Goal: Communication & Community: Answer question/provide support

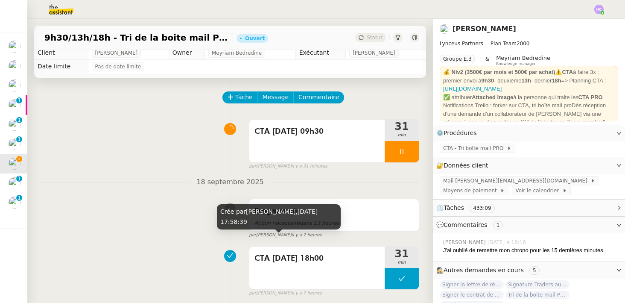
scroll to position [5, 0]
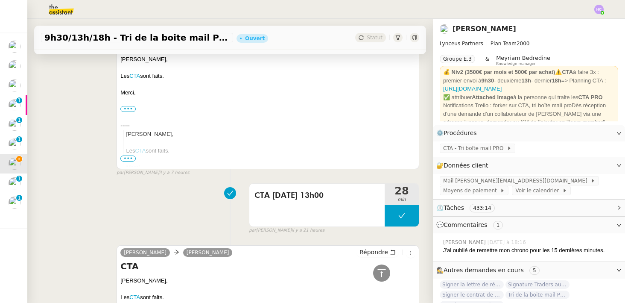
scroll to position [229, 0]
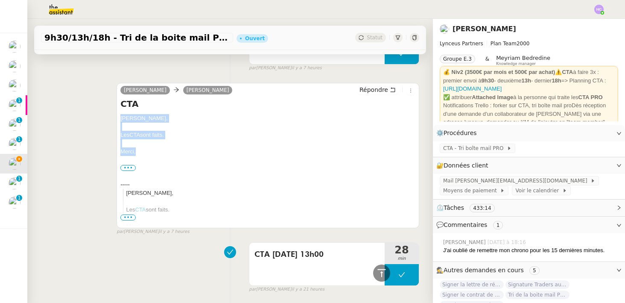
drag, startPoint x: 140, startPoint y: 152, endPoint x: 118, endPoint y: 117, distance: 41.5
click at [118, 117] on div "[PERSON_NAME] [PERSON_NAME] Répondre CTA [PERSON_NAME], Les CTA sont faits. [GE…" at bounding box center [268, 155] width 303 height 145
copy div "[PERSON_NAME], Les CTA sont faits. [GEOGRAPHIC_DATA],"
click at [388, 89] on span "Répondre" at bounding box center [374, 89] width 29 height 9
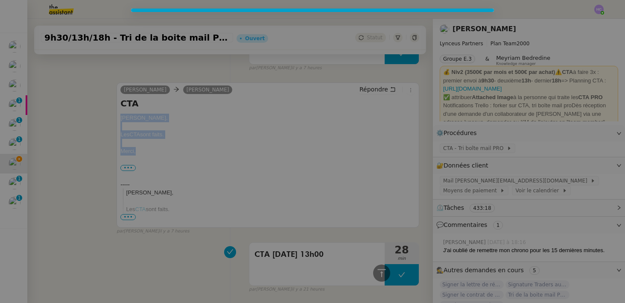
scroll to position [294, 0]
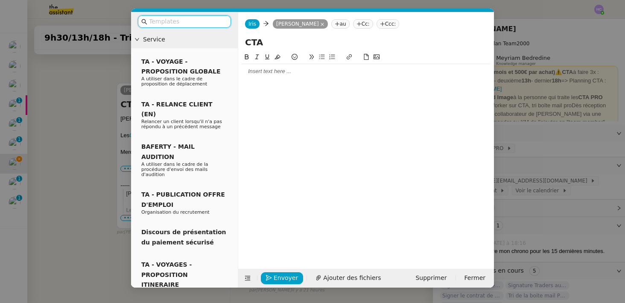
click at [325, 72] on div at bounding box center [366, 71] width 249 height 8
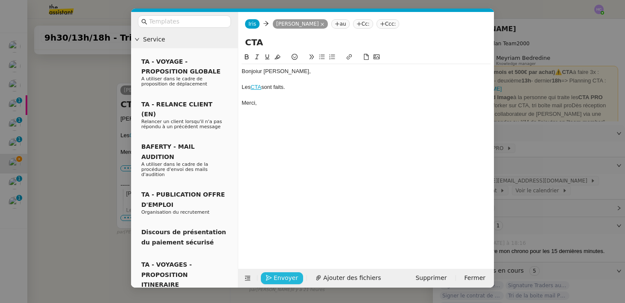
click at [277, 277] on span "Envoyer" at bounding box center [286, 278] width 24 height 10
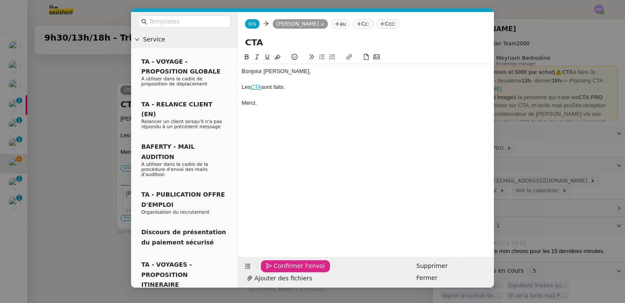
click at [278, 271] on span "Confirmer l'envoi" at bounding box center [299, 266] width 51 height 10
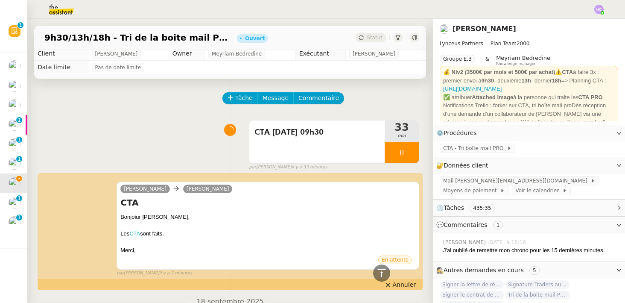
scroll to position [0, 0]
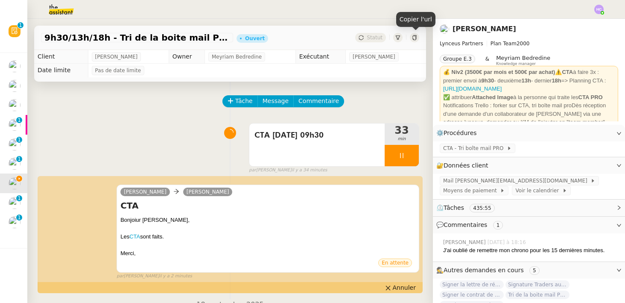
click at [410, 38] on div at bounding box center [414, 37] width 9 height 9
click at [403, 289] on span "Annuler" at bounding box center [404, 287] width 23 height 9
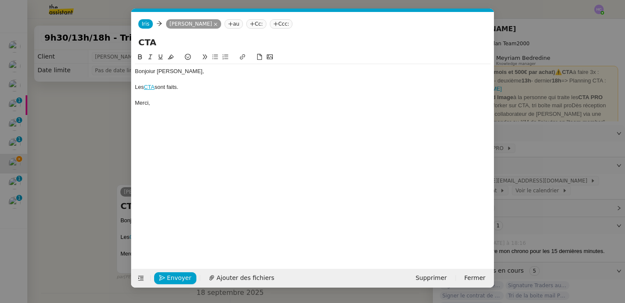
scroll to position [0, 18]
click at [151, 73] on div "Bonjoiur [PERSON_NAME]," at bounding box center [313, 71] width 356 height 8
click at [177, 278] on span "Envoyer" at bounding box center [179, 278] width 24 height 10
click at [177, 278] on span "Confirmer l'envoi" at bounding box center [192, 278] width 51 height 10
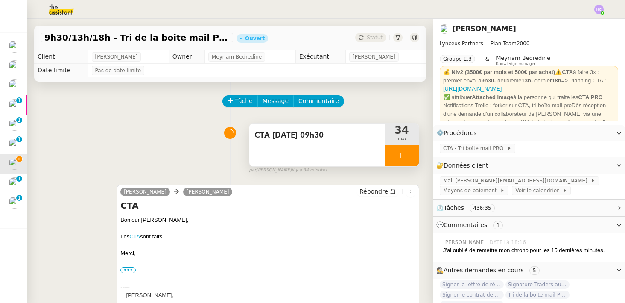
click at [403, 153] on icon at bounding box center [401, 155] width 3 height 5
click at [396, 155] on icon at bounding box center [393, 155] width 7 height 7
click at [407, 154] on div at bounding box center [402, 155] width 34 height 21
click at [411, 155] on icon at bounding box center [410, 155] width 7 height 7
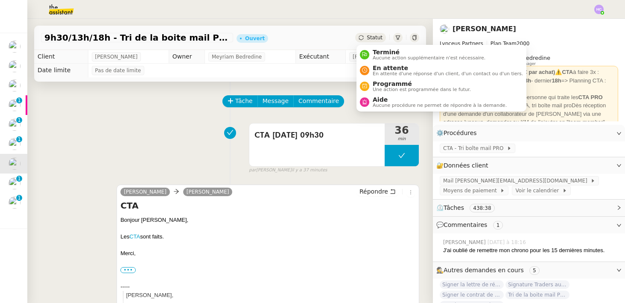
click at [368, 35] on span "Statut" at bounding box center [375, 38] width 16 height 6
click at [384, 84] on span "Programmé" at bounding box center [422, 83] width 98 height 7
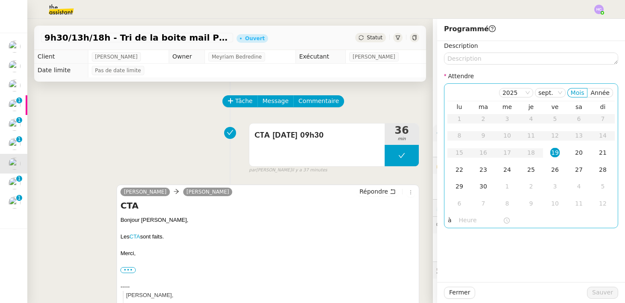
click at [554, 151] on div "19" at bounding box center [555, 152] width 9 height 9
click at [460, 218] on input "text" at bounding box center [481, 220] width 44 height 10
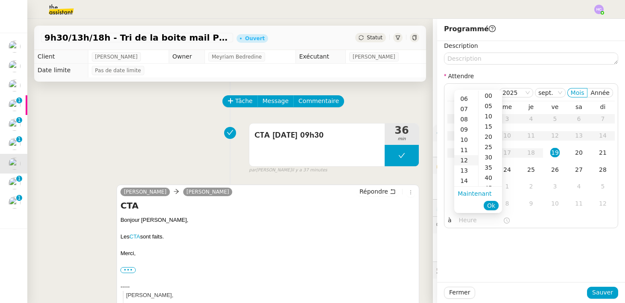
click at [468, 160] on div "12" at bounding box center [466, 160] width 24 height 10
click at [491, 97] on div "00" at bounding box center [490, 96] width 23 height 10
type input "12:00"
click at [493, 201] on span "Ok" at bounding box center [491, 205] width 8 height 9
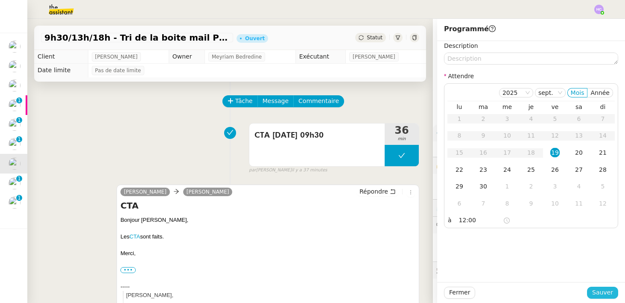
click at [595, 292] on span "Sauver" at bounding box center [602, 292] width 21 height 10
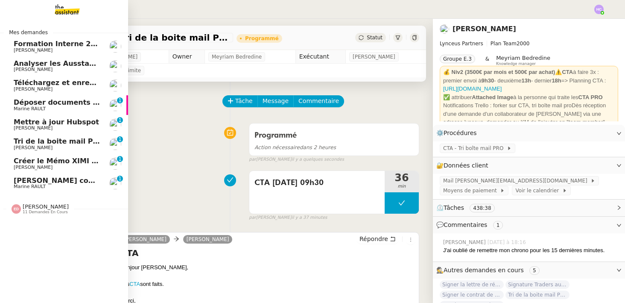
click at [55, 85] on span "Téléchargez et enregistrez les documents sur Brokin" at bounding box center [115, 83] width 203 height 8
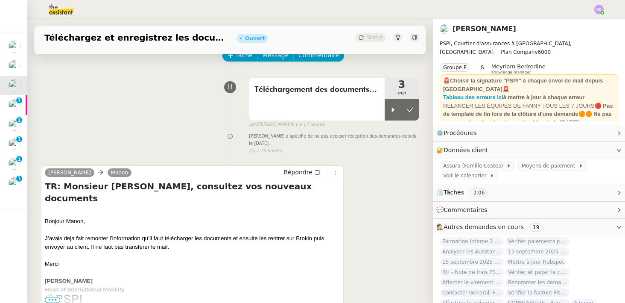
scroll to position [48, 0]
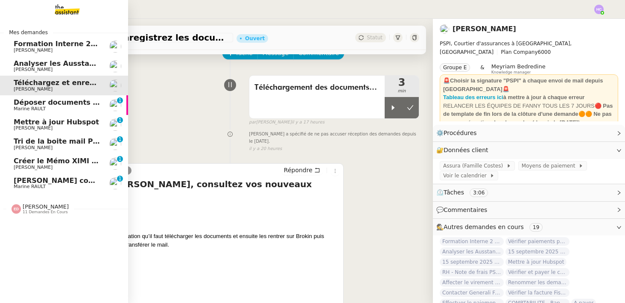
click at [35, 107] on span "Marine RAULT" at bounding box center [30, 109] width 32 height 6
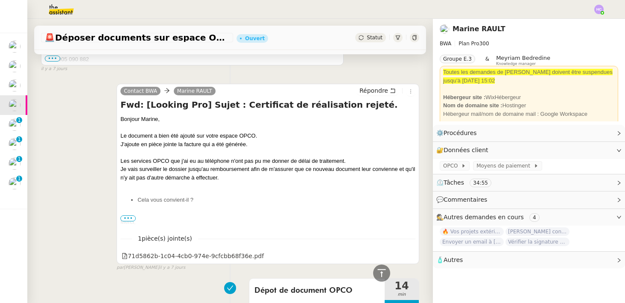
scroll to position [626, 0]
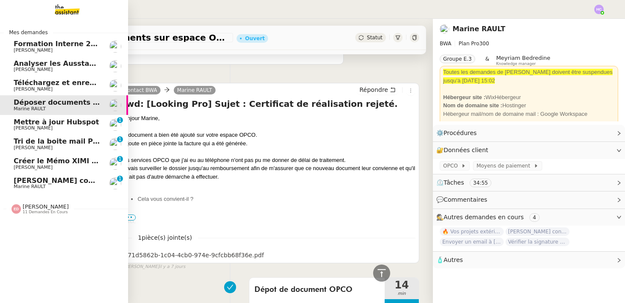
click at [26, 123] on span "Mettre à jour Hubspot" at bounding box center [56, 122] width 85 height 8
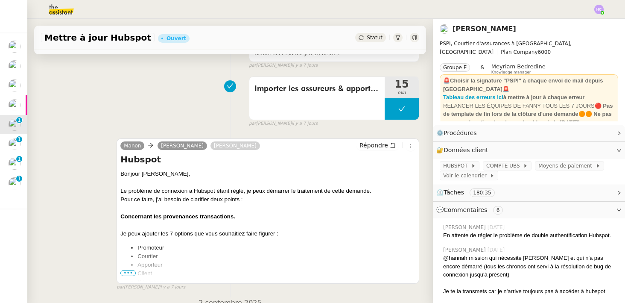
scroll to position [154, 0]
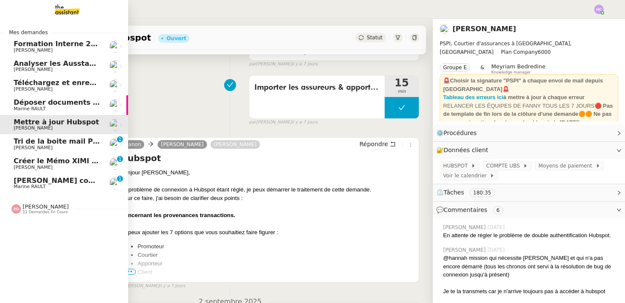
click at [39, 141] on span "Tri de la boite mail PERSO - [DATE]" at bounding box center [81, 141] width 134 height 8
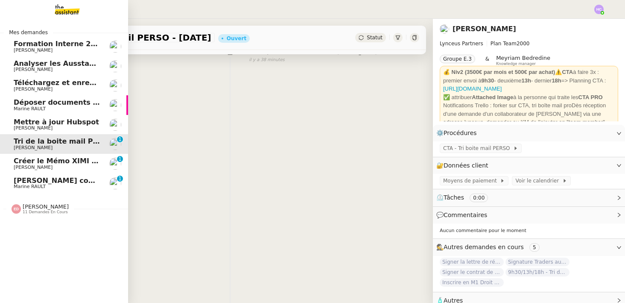
scroll to position [108, 0]
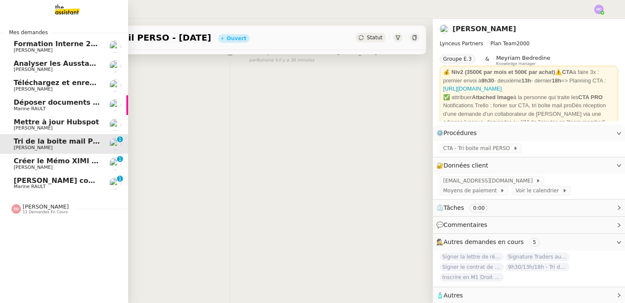
click at [37, 165] on span "[PERSON_NAME]" at bounding box center [33, 167] width 39 height 6
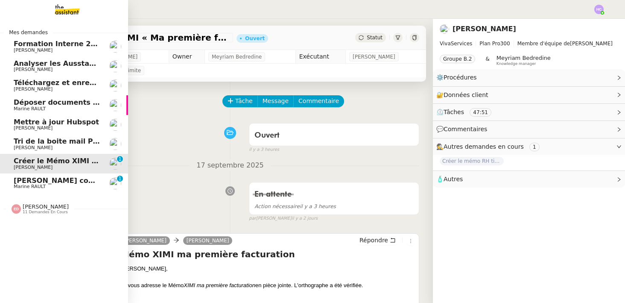
click at [43, 182] on span "[PERSON_NAME] contrat d'archi sur site de l'ordre" at bounding box center [111, 180] width 194 height 8
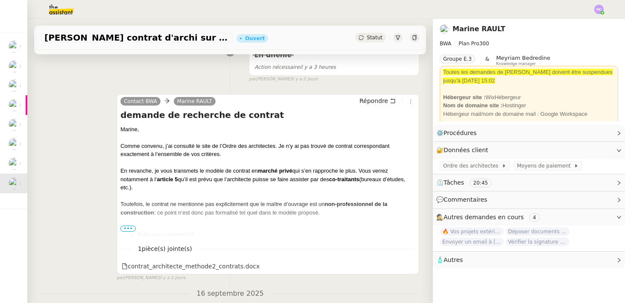
scroll to position [138, 0]
click at [132, 230] on span "•••" at bounding box center [127, 229] width 15 height 6
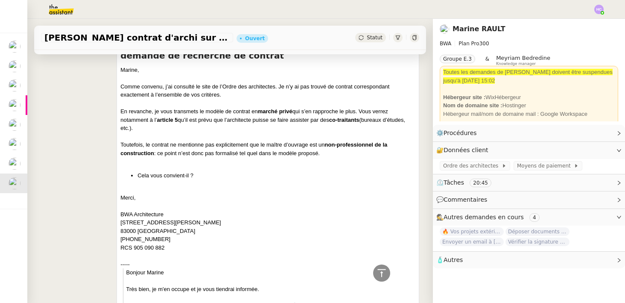
click at [69, 234] on div "Contact BWA Marine [PERSON_NAME] demande de recherche de contrat [PERSON_NAME],…" at bounding box center [230, 278] width 378 height 502
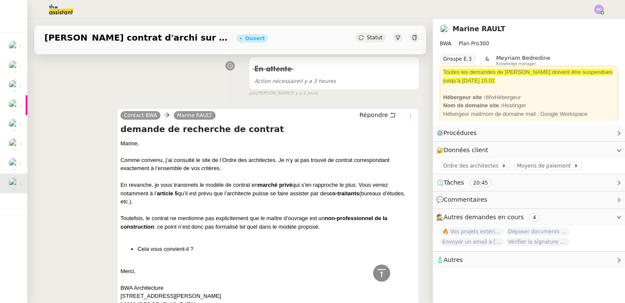
scroll to position [0, 0]
